Goal: Task Accomplishment & Management: Manage account settings

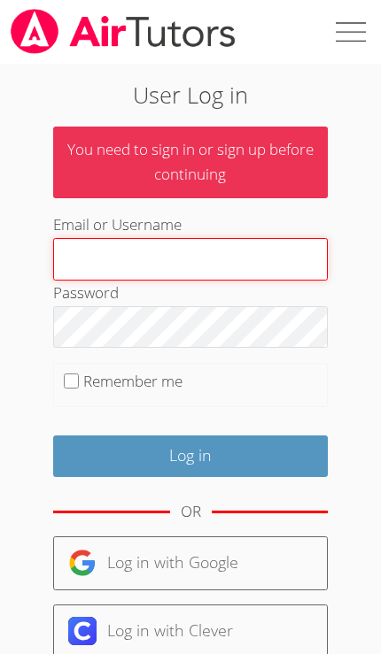
type input "Tracie.hymer@gmail.com"
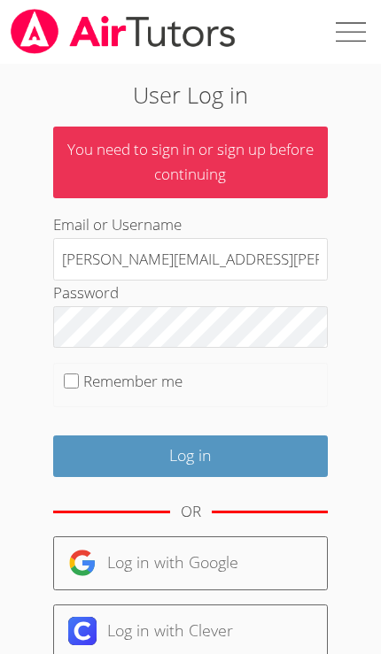
click at [190, 452] on input "Log in" at bounding box center [190, 457] width 275 height 42
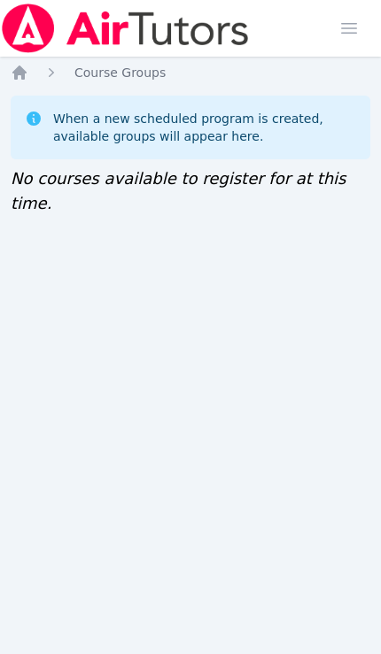
click at [27, 33] on img at bounding box center [125, 29] width 251 height 50
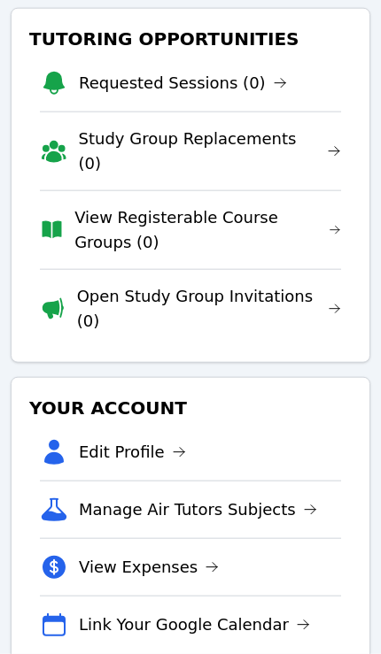
scroll to position [89, 0]
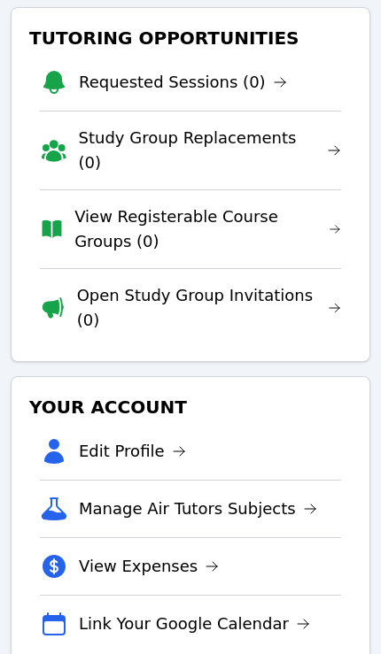
click at [257, 612] on link "Link Your Google Calendar" at bounding box center [194, 624] width 231 height 25
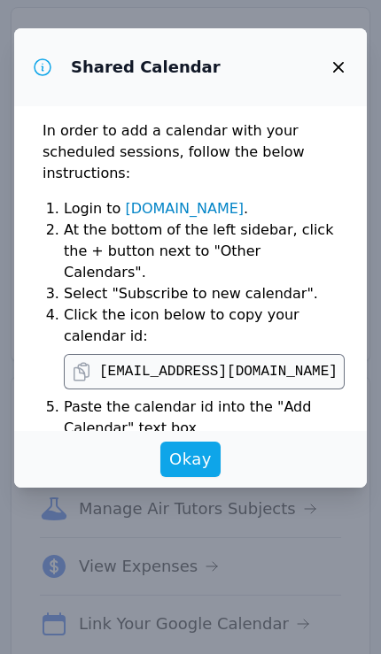
scroll to position [0, 36]
